Goal: Task Accomplishment & Management: Complete application form

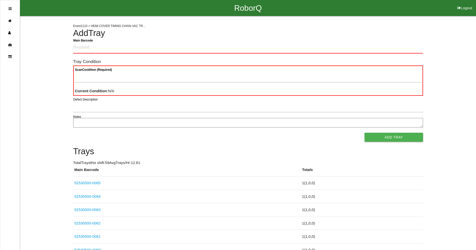
click at [375, 7] on div "RoborQ Logout" at bounding box center [248, 8] width 456 height 16
click at [139, 48] on Barcode "Main Barcode" at bounding box center [248, 48] width 350 height 12
click at [206, 50] on Barcode "Main Barcode" at bounding box center [248, 48] width 350 height 12
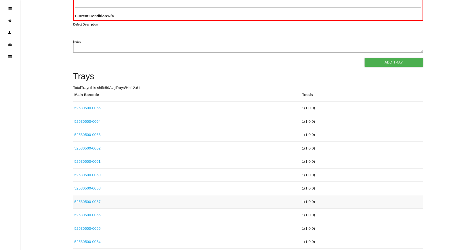
scroll to position [45, 0]
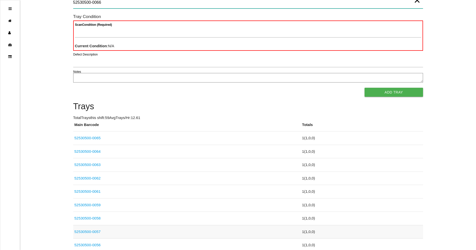
type Barcode "52530500-0066"
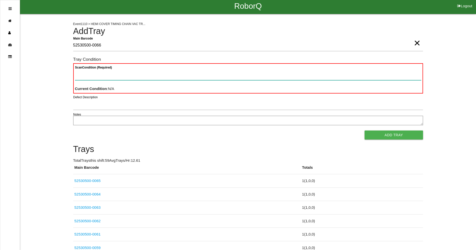
scroll to position [0, 0]
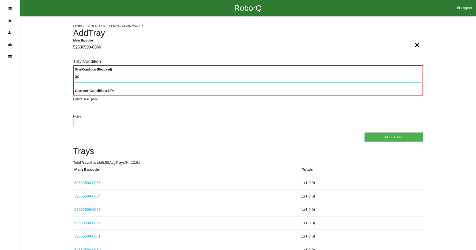
type Condition "goo"
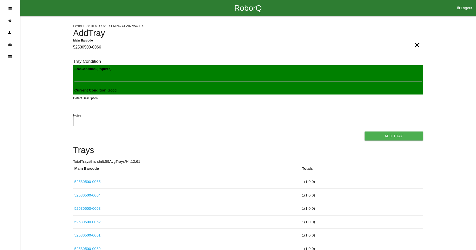
click at [365, 132] on button "Add Tray" at bounding box center [394, 136] width 58 height 9
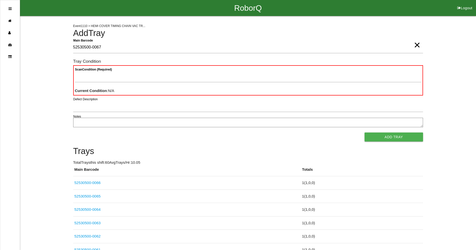
type Barcode "52530500-0067"
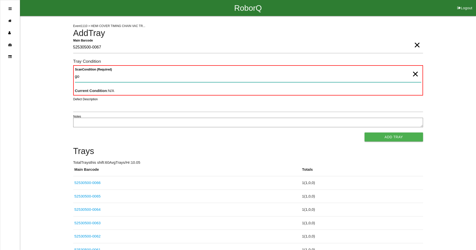
type Condition "goo"
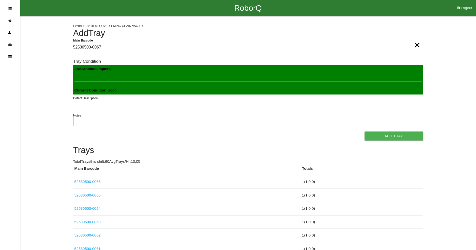
click at [365, 132] on button "Add Tray" at bounding box center [394, 136] width 58 height 9
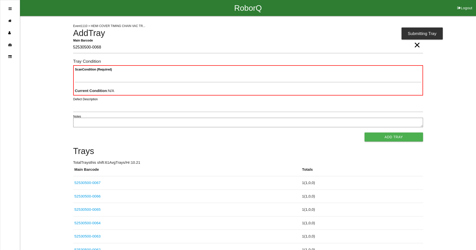
type Barcode "52530500-0068"
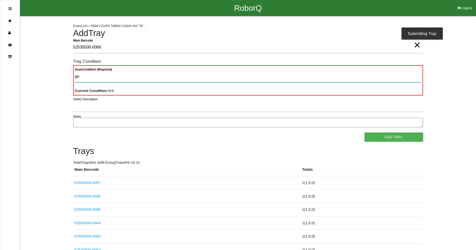
type Condition "goo"
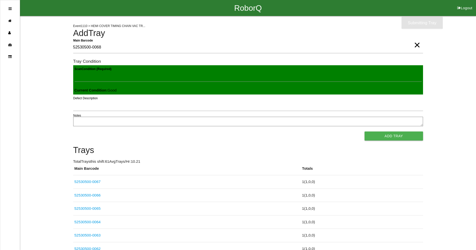
click at [365, 132] on button "Add Tray" at bounding box center [394, 136] width 58 height 9
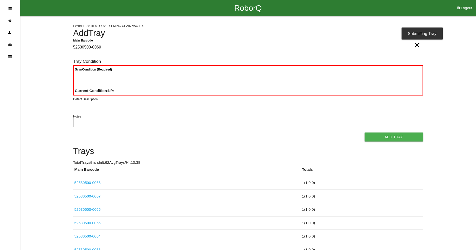
type Barcode "52530500-0069"
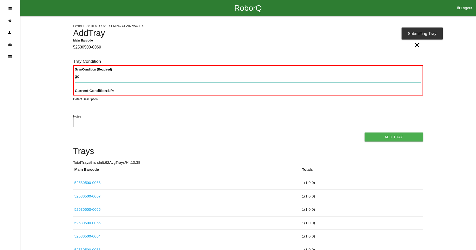
type Condition "goo"
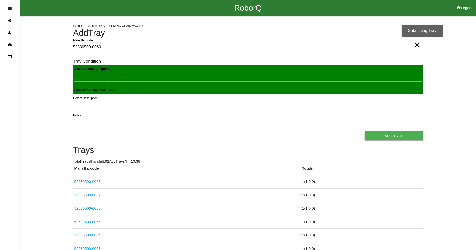
click at [365, 132] on button "Add Tray" at bounding box center [394, 136] width 58 height 9
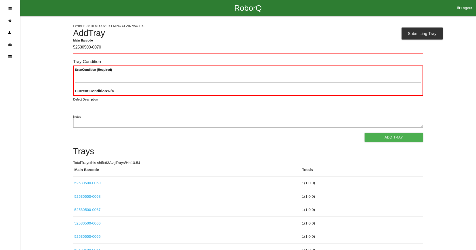
type Barcode "52530500-0070"
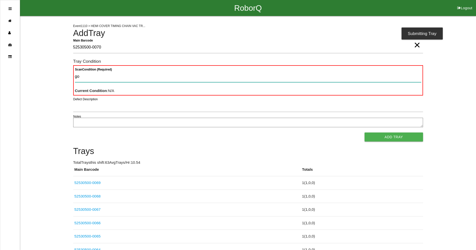
type Condition "goo"
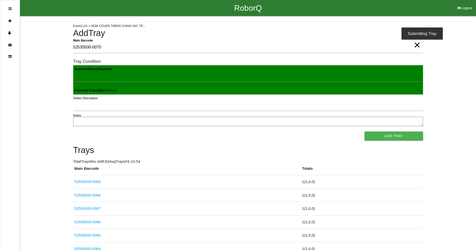
click at [365, 132] on button "Add Tray" at bounding box center [394, 136] width 58 height 9
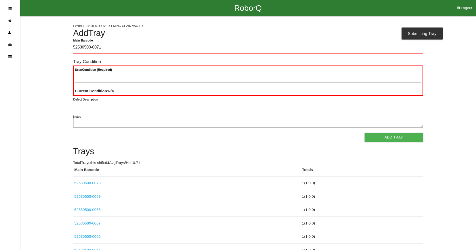
type Barcode "52530500-0071"
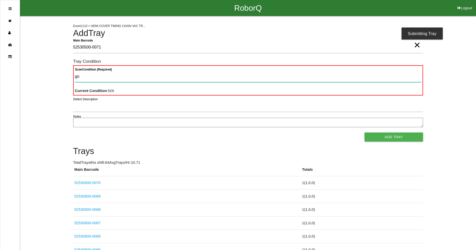
type Condition "goo"
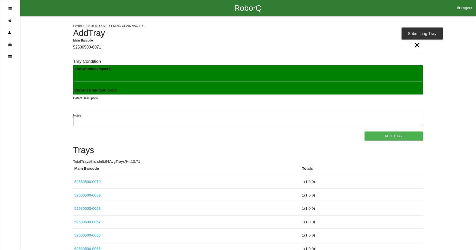
click at [365, 132] on button "Add Tray" at bounding box center [394, 136] width 58 height 9
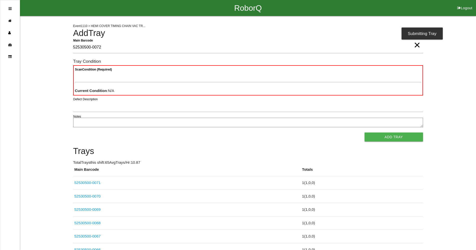
type Barcode "52530500-0072"
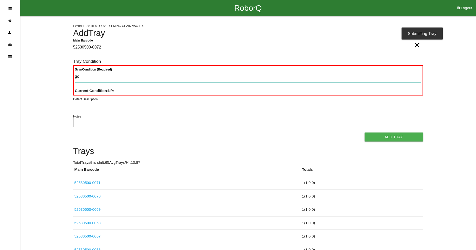
type Condition "goo"
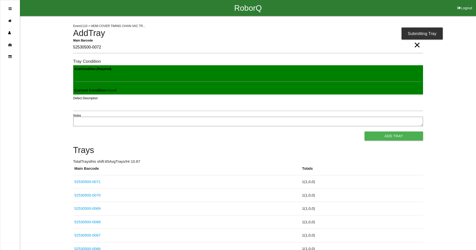
click at [365, 132] on button "Add Tray" at bounding box center [394, 136] width 58 height 9
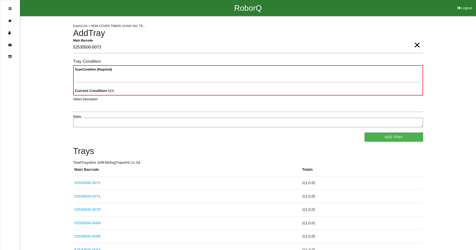
type Barcode "52530500-0073"
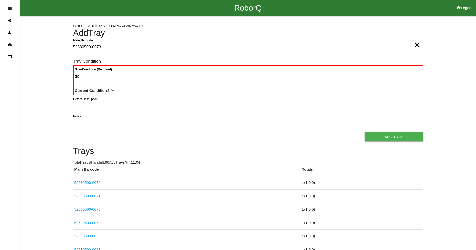
type Condition "goo"
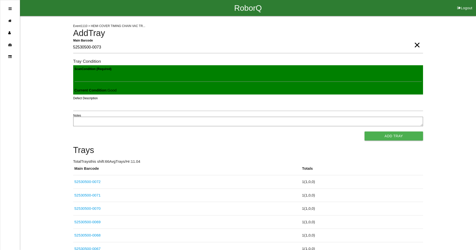
click at [365, 132] on button "Add Tray" at bounding box center [394, 136] width 58 height 9
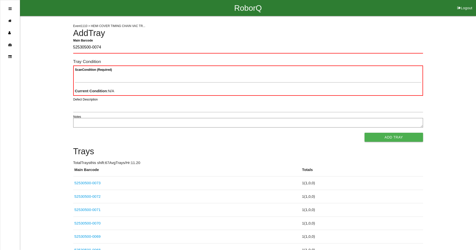
type Barcode "52530500-0074"
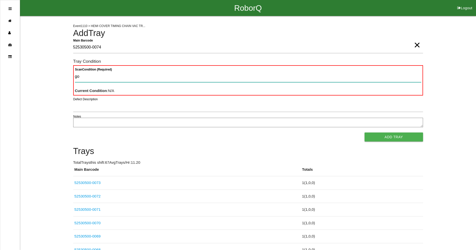
type Condition "goo"
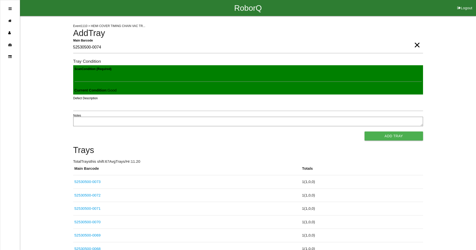
click at [365, 132] on button "Add Tray" at bounding box center [394, 136] width 58 height 9
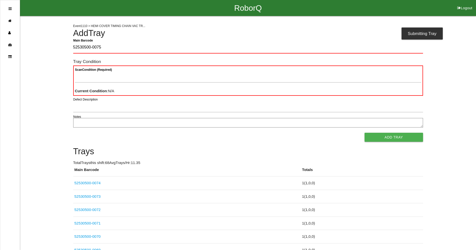
type Barcode "52530500-0075"
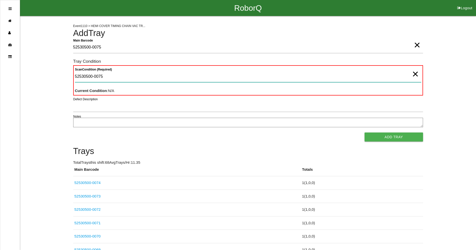
type Condition "52530500-0075"
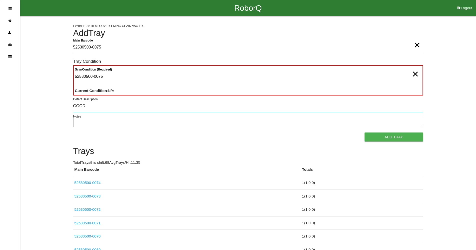
type input "GOOD"
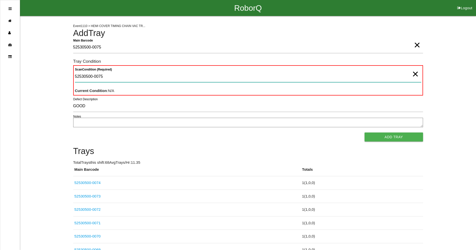
drag, startPoint x: 125, startPoint y: 73, endPoint x: 24, endPoint y: 76, distance: 100.6
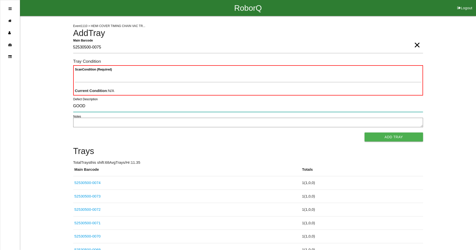
drag, startPoint x: 98, startPoint y: 104, endPoint x: 1, endPoint y: 107, distance: 97.0
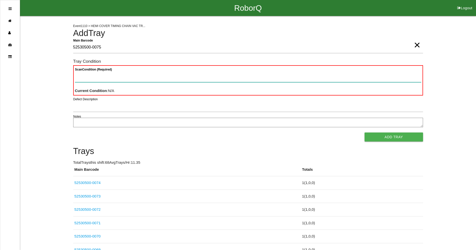
click at [93, 79] on Condition "Scan Condition (Required)" at bounding box center [248, 77] width 347 height 12
type Condition "goo"
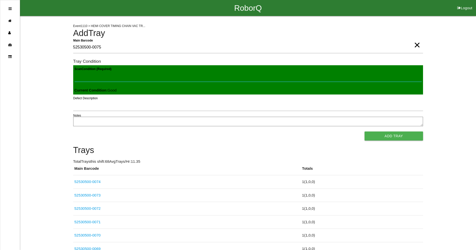
click at [365, 132] on button "Add Tray" at bounding box center [394, 136] width 58 height 9
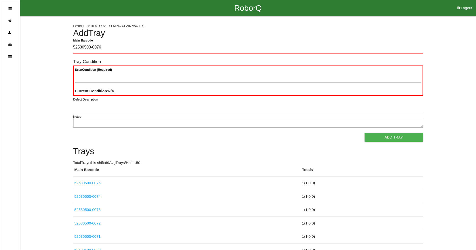
type Barcode "52530500-0076"
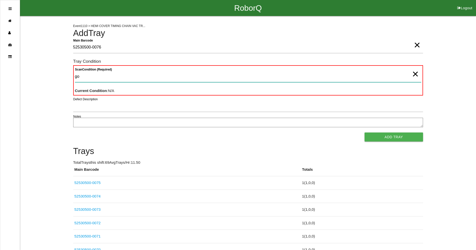
type Condition "goo"
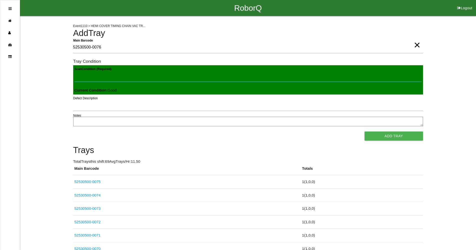
click at [365, 132] on button "Add Tray" at bounding box center [394, 136] width 58 height 9
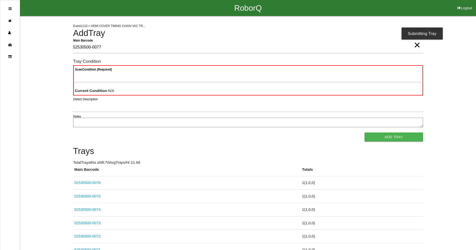
type Barcode "52530500-0077"
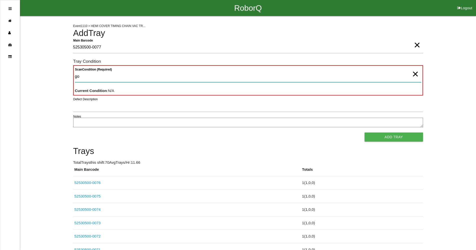
type Condition "goo"
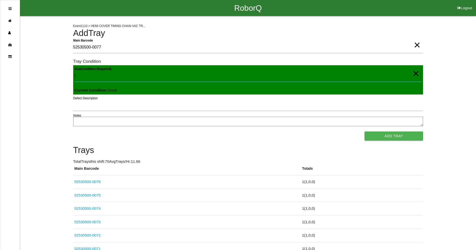
type Condition "f"
click at [365, 132] on button "Add Tray" at bounding box center [394, 136] width 58 height 9
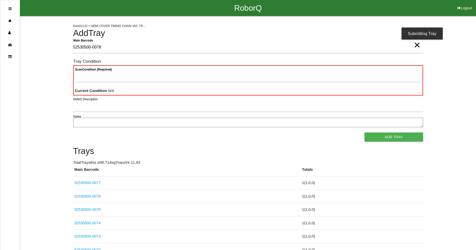
type Barcode "52530500-0078"
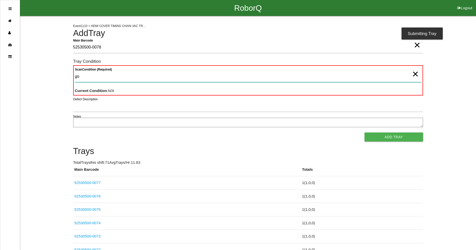
type Condition "goo"
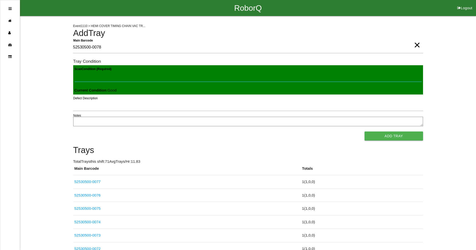
click at [365, 132] on button "Add Tray" at bounding box center [394, 136] width 58 height 9
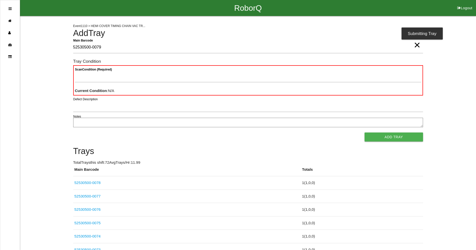
type Barcode "52530500-0079"
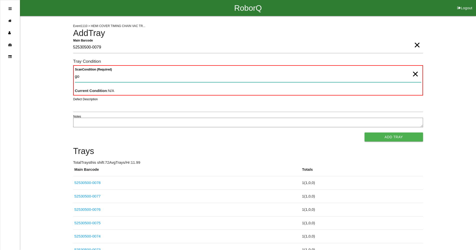
type Condition "goo"
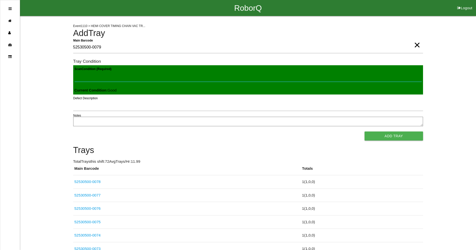
click at [365, 132] on button "Add Tray" at bounding box center [394, 136] width 58 height 9
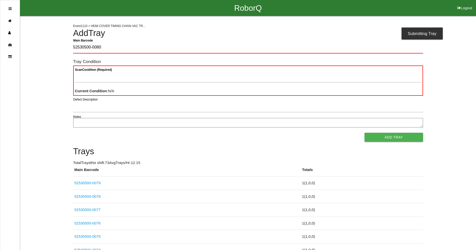
type Barcode "52530500-0080"
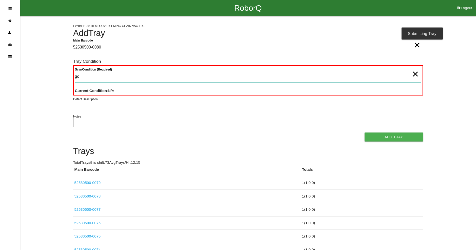
type Condition "goo"
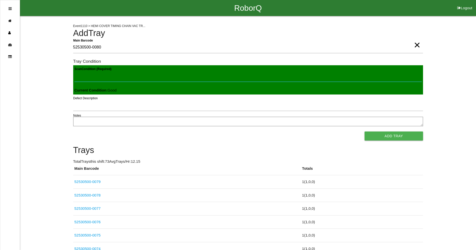
click at [365, 132] on button "Add Tray" at bounding box center [394, 136] width 58 height 9
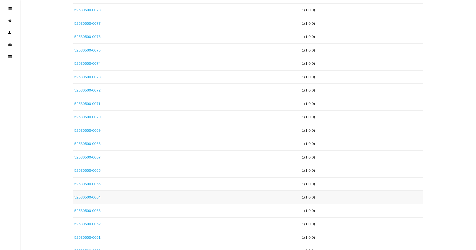
scroll to position [200, 0]
click at [95, 209] on link "52530500-0063" at bounding box center [88, 210] width 26 height 4
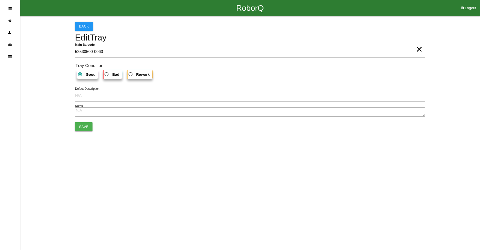
click at [117, 78] on label "Bad" at bounding box center [112, 74] width 19 height 9
click at [107, 75] on input "Bad" at bounding box center [105, 72] width 3 height 3
radio input "true"
click at [91, 129] on button "Save" at bounding box center [84, 126] width 18 height 9
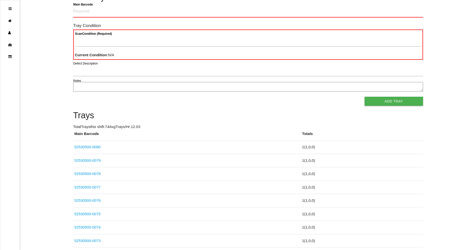
scroll to position [125, 0]
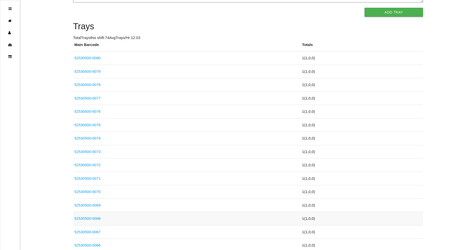
click at [88, 222] on td "52530500-0068" at bounding box center [187, 219] width 228 height 14
click at [88, 220] on link "52530500-0068" at bounding box center [88, 218] width 26 height 4
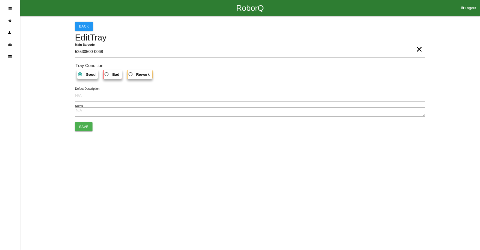
click at [105, 72] on span "Bad" at bounding box center [112, 74] width 16 height 6
click at [105, 72] on input "Bad" at bounding box center [105, 72] width 3 height 3
radio input "true"
click at [88, 130] on button "Save" at bounding box center [84, 126] width 18 height 9
